Goal: Information Seeking & Learning: Learn about a topic

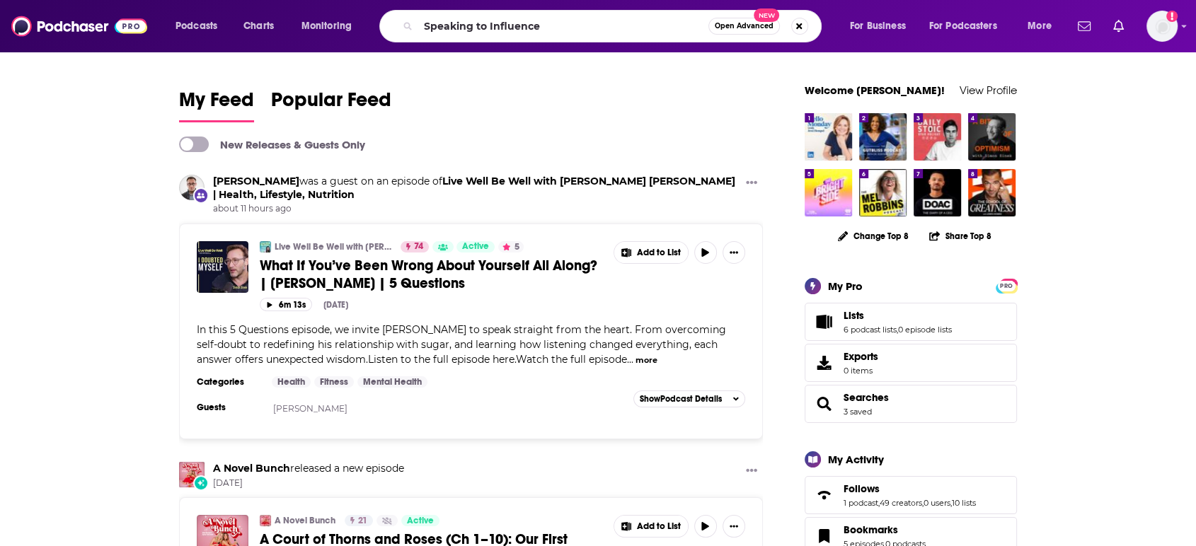
type input "Speaking to Influence"
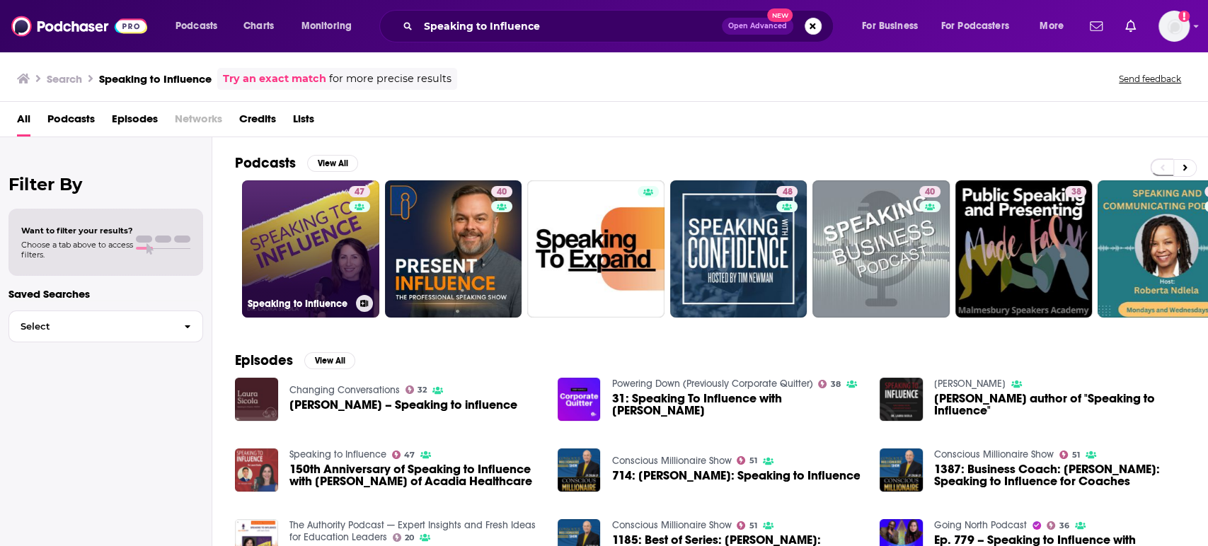
click at [309, 240] on link "47 Speaking to Influence" at bounding box center [310, 248] width 137 height 137
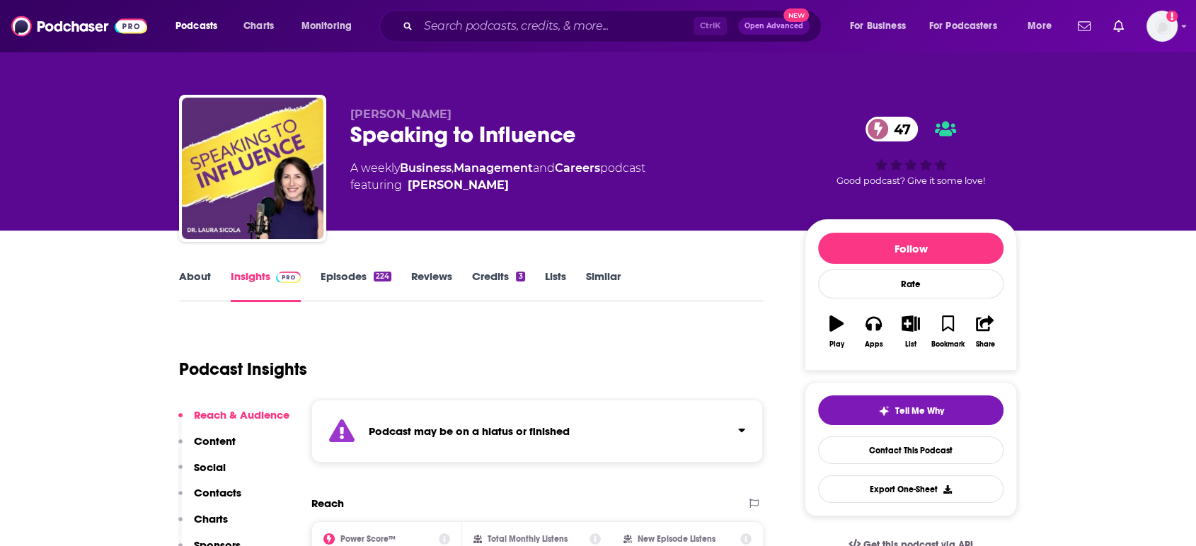
scroll to position [236, 0]
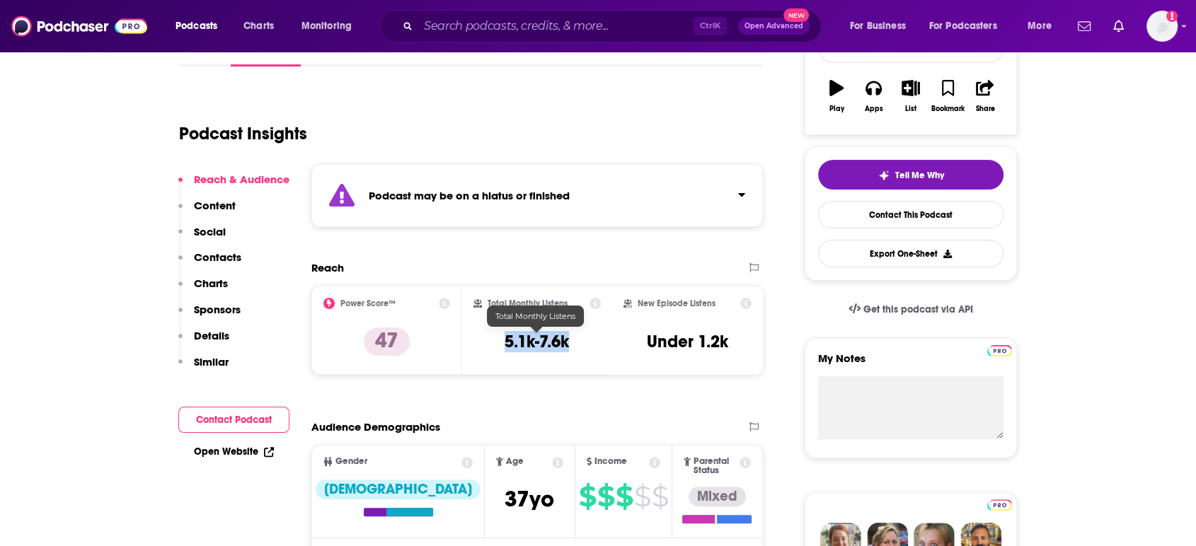
drag, startPoint x: 585, startPoint y: 335, endPoint x: 497, endPoint y: 346, distance: 88.5
click at [497, 346] on div "Total Monthly Listens 5.1k-7.6k" at bounding box center [537, 330] width 128 height 65
copy h3 "5.1k-7.6k"
